Goal: Task Accomplishment & Management: Manage account settings

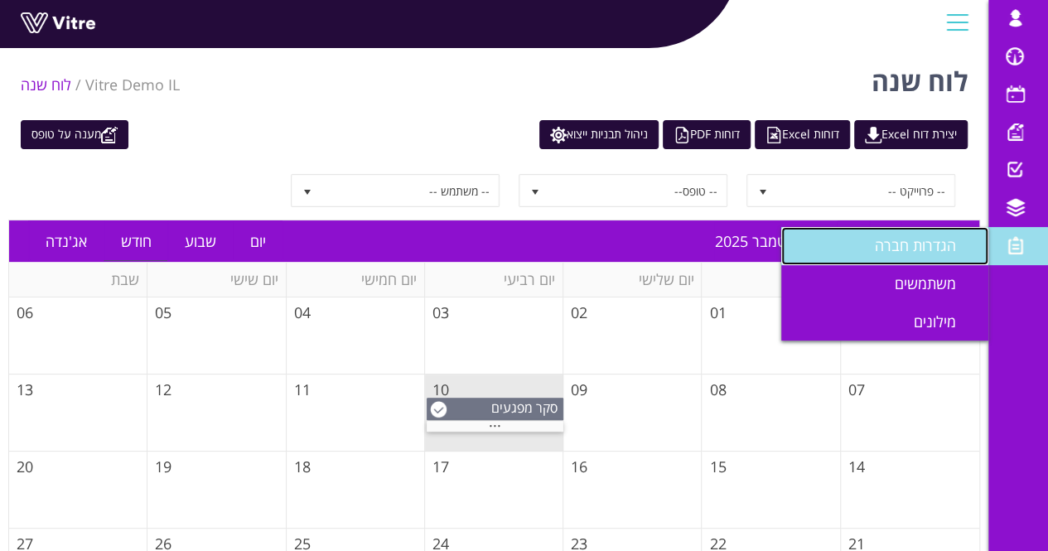
click at [943, 249] on span "הגדרות חברה" at bounding box center [925, 245] width 101 height 20
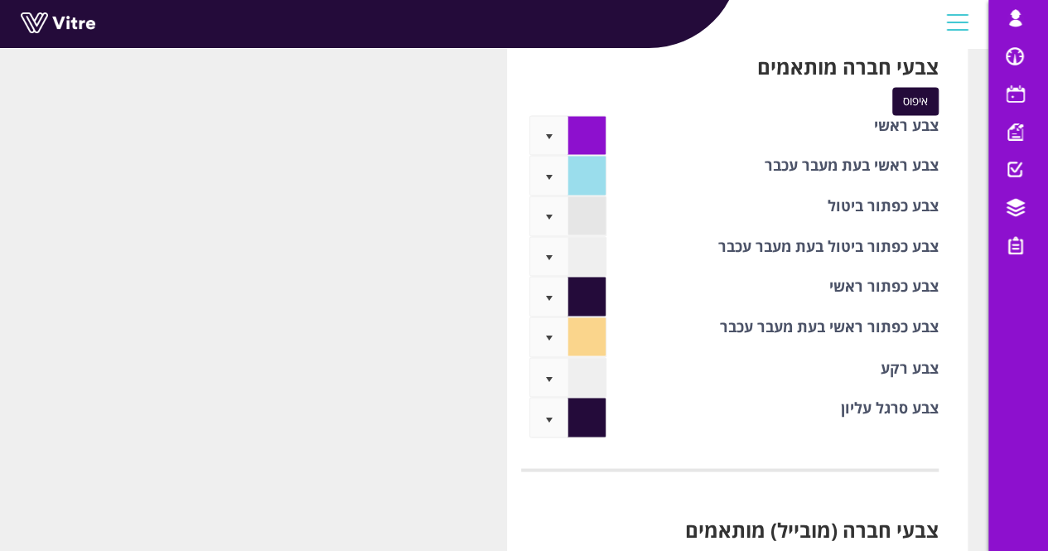
scroll to position [4279, 0]
